Goal: Communication & Community: Answer question/provide support

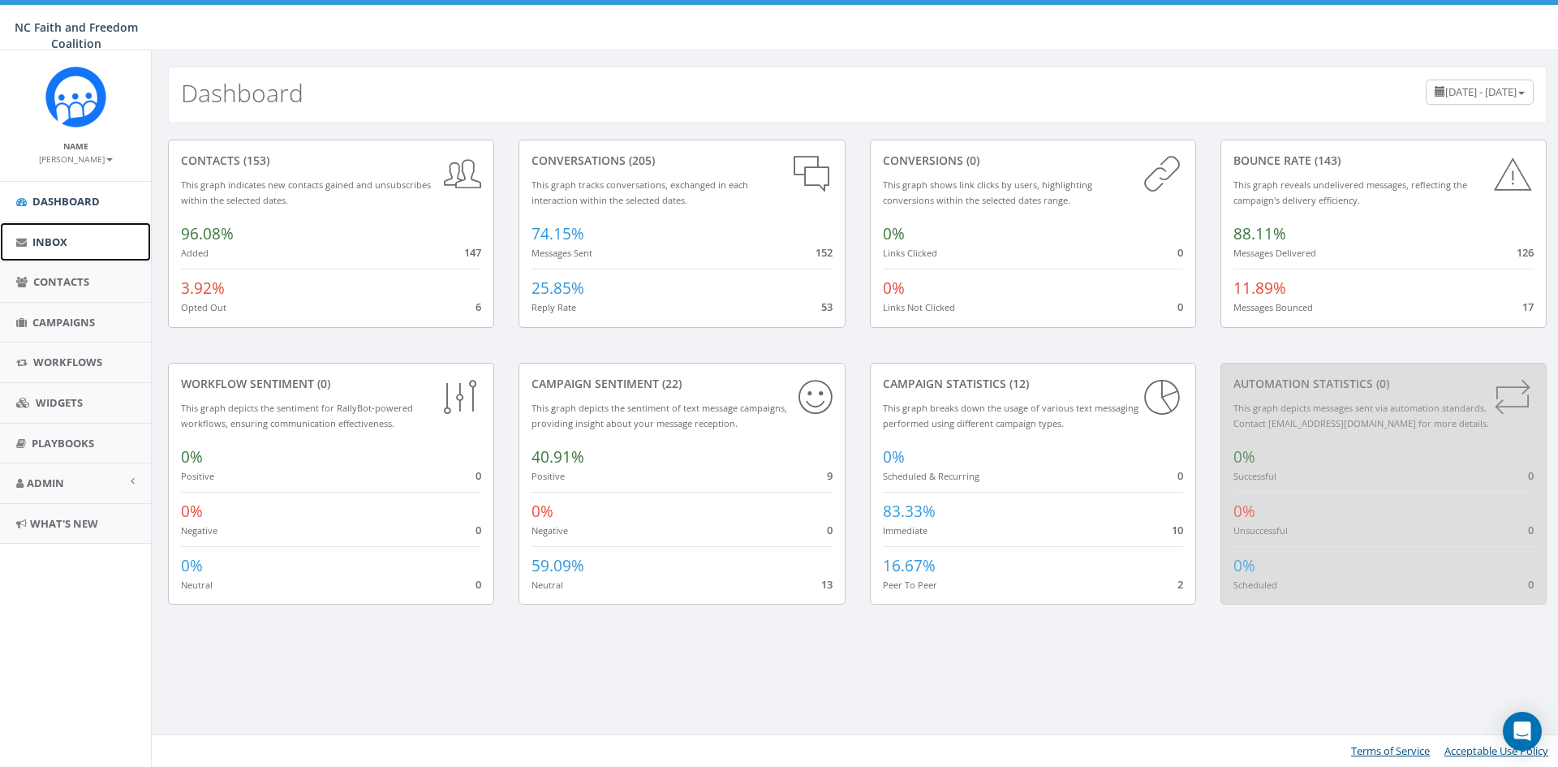
click at [87, 235] on link "Inbox" at bounding box center [75, 242] width 151 height 40
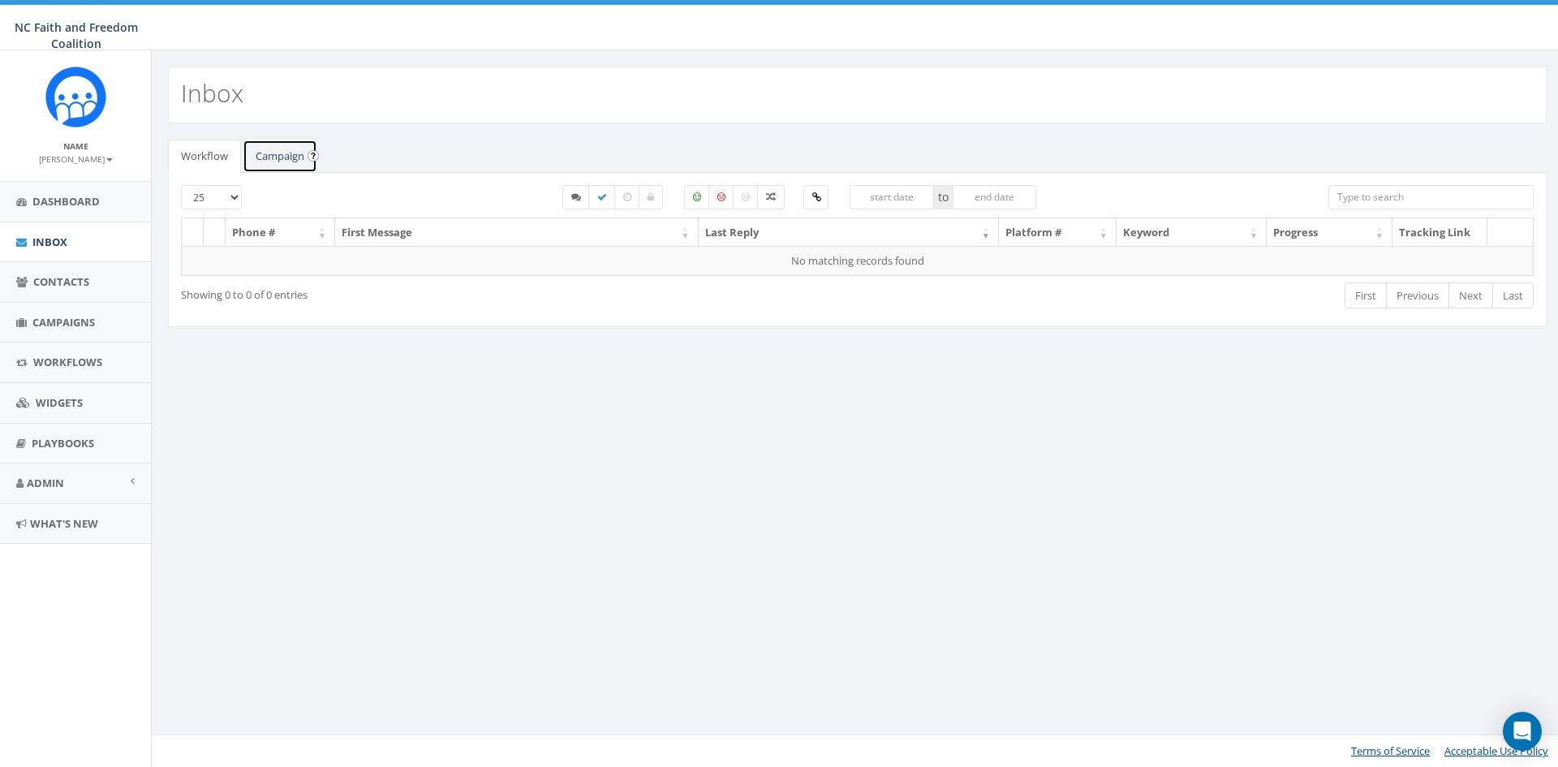
click at [273, 150] on link "Campaign" at bounding box center [280, 156] width 75 height 33
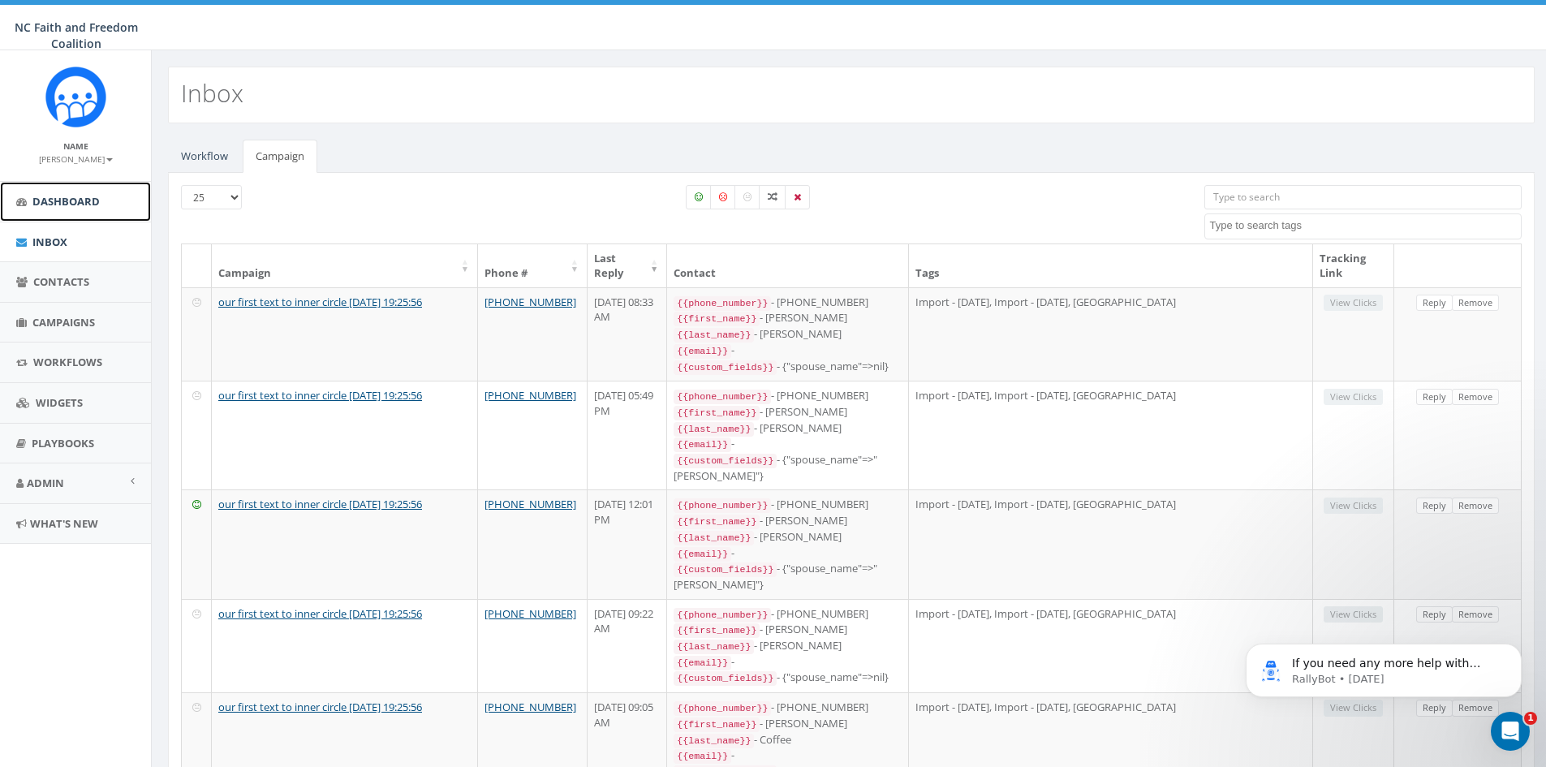
click at [73, 205] on span "Dashboard" at bounding box center [65, 201] width 67 height 15
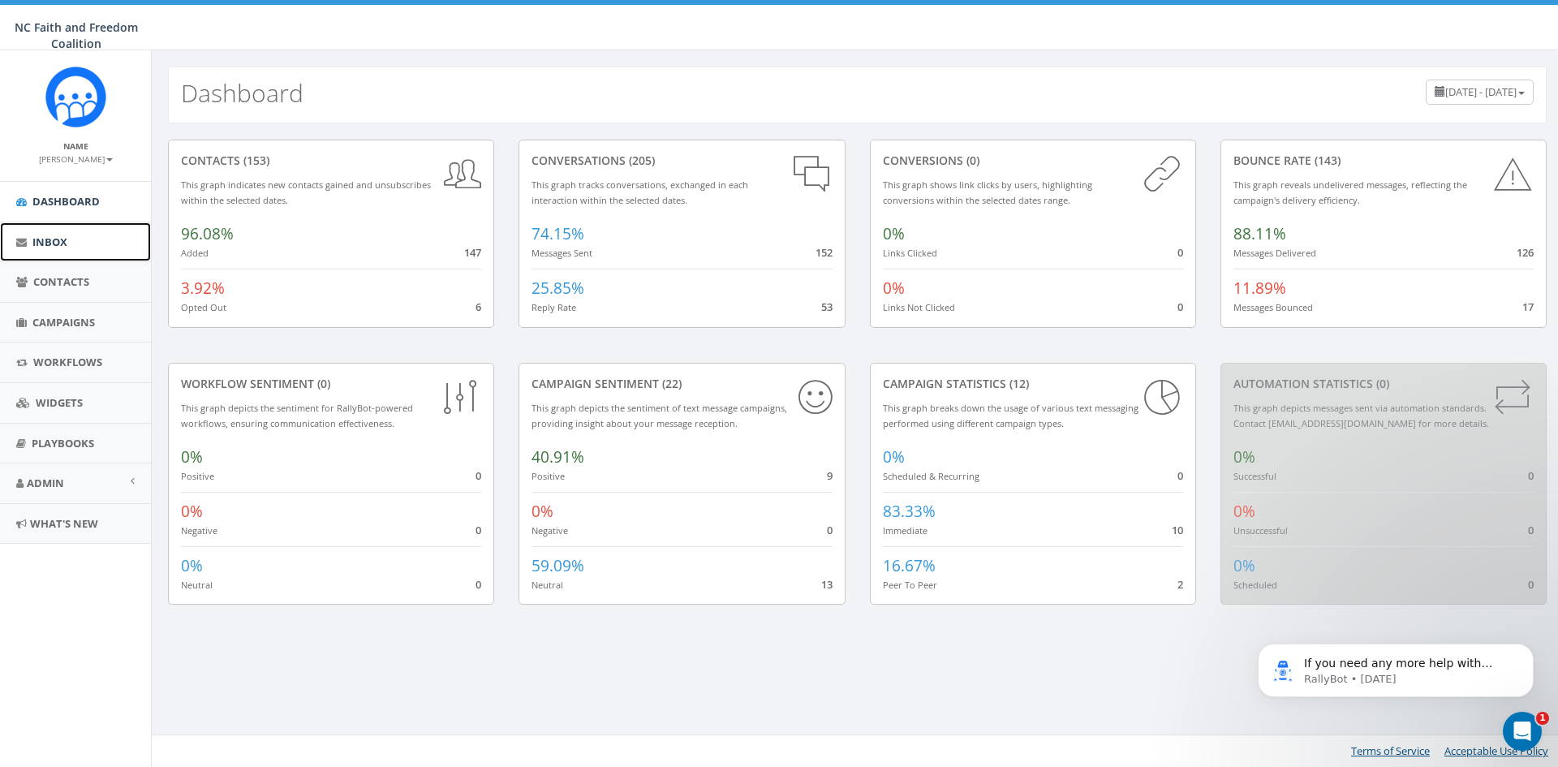
click at [54, 243] on span "Inbox" at bounding box center [49, 242] width 35 height 15
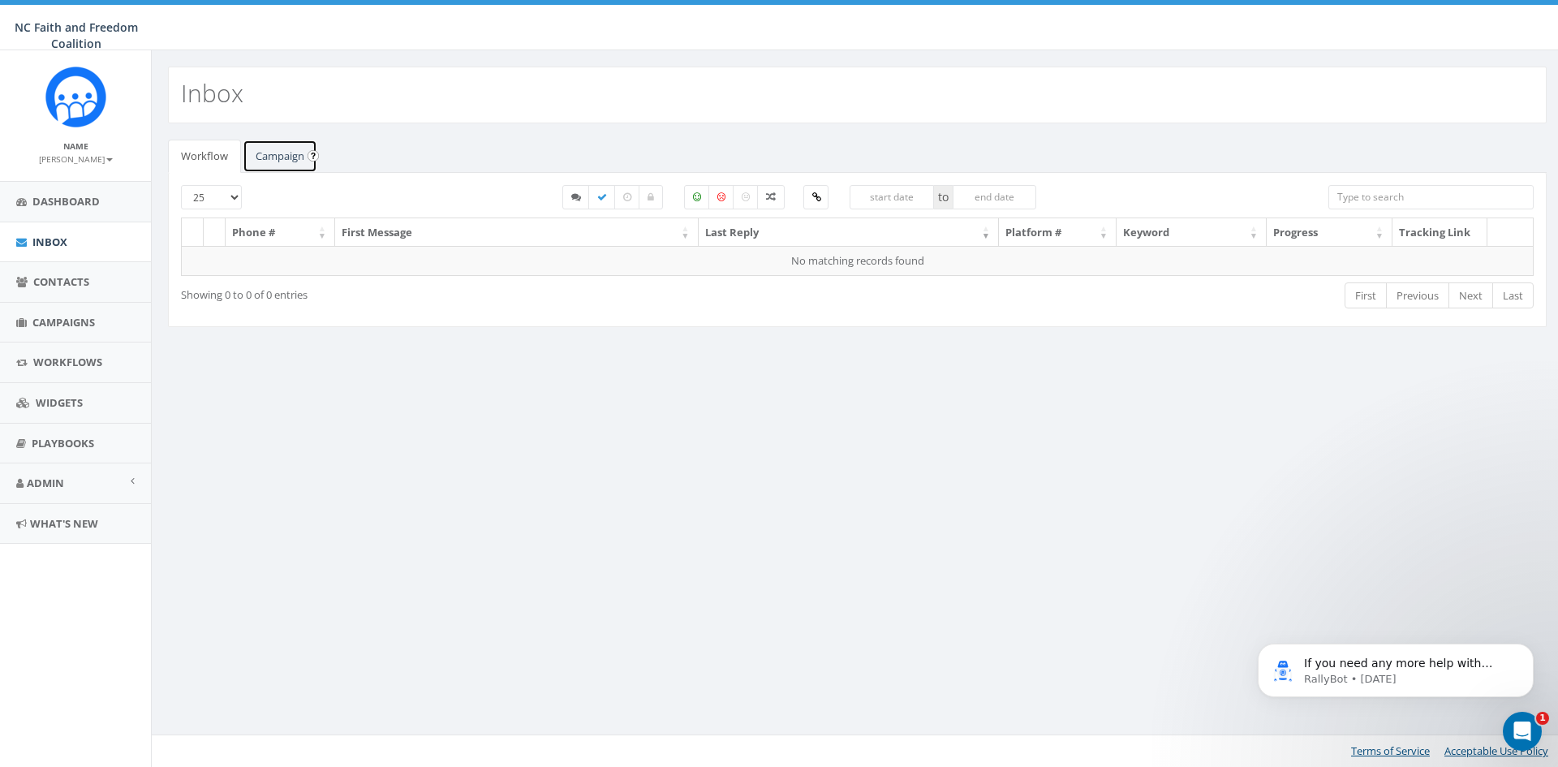
click at [281, 147] on link "Campaign" at bounding box center [280, 156] width 75 height 33
